Goal: Information Seeking & Learning: Find specific fact

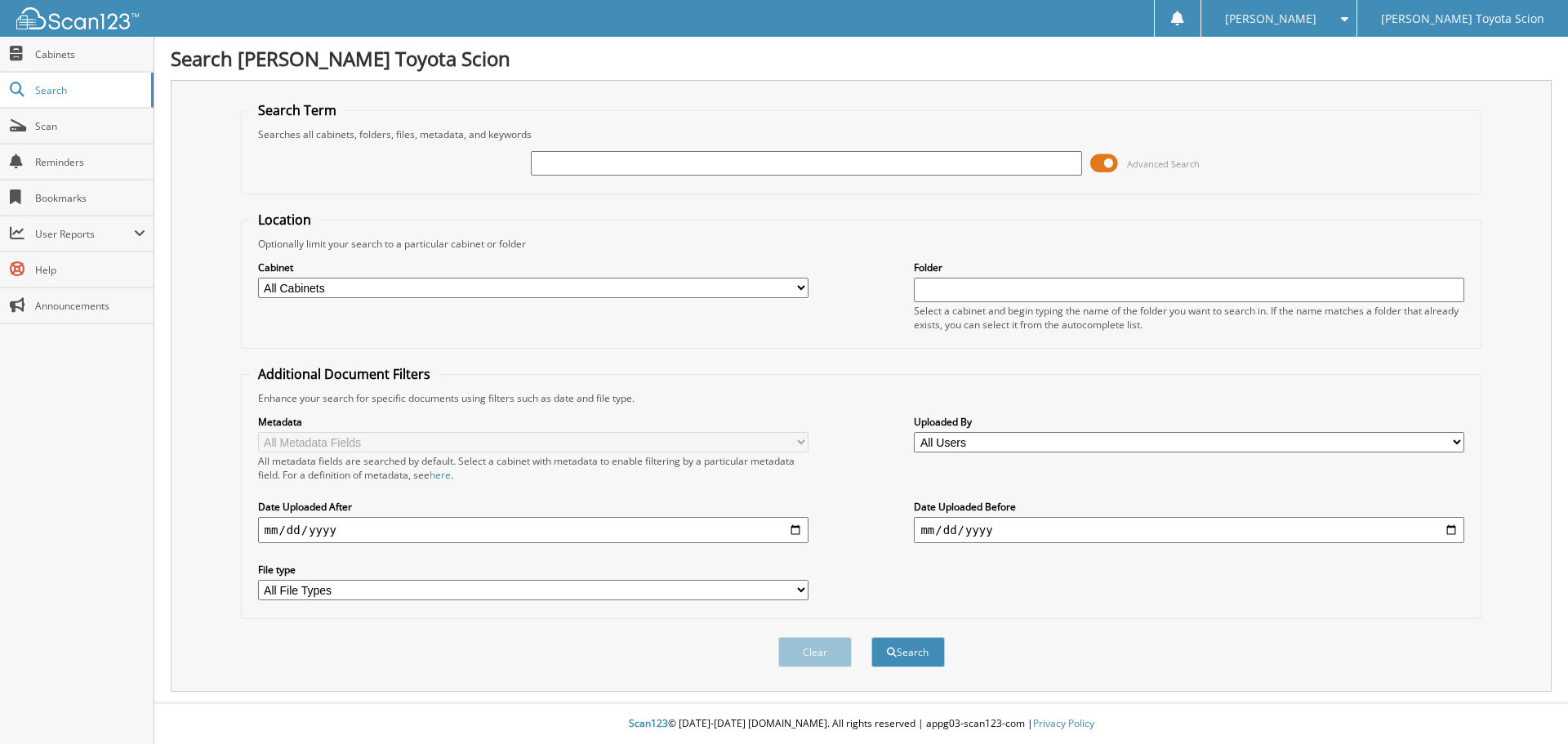
click at [558, 167] on input "text" at bounding box center [805, 163] width 550 height 24
type input "810971"
click at [871, 637] on button "Search" at bounding box center [907, 651] width 73 height 31
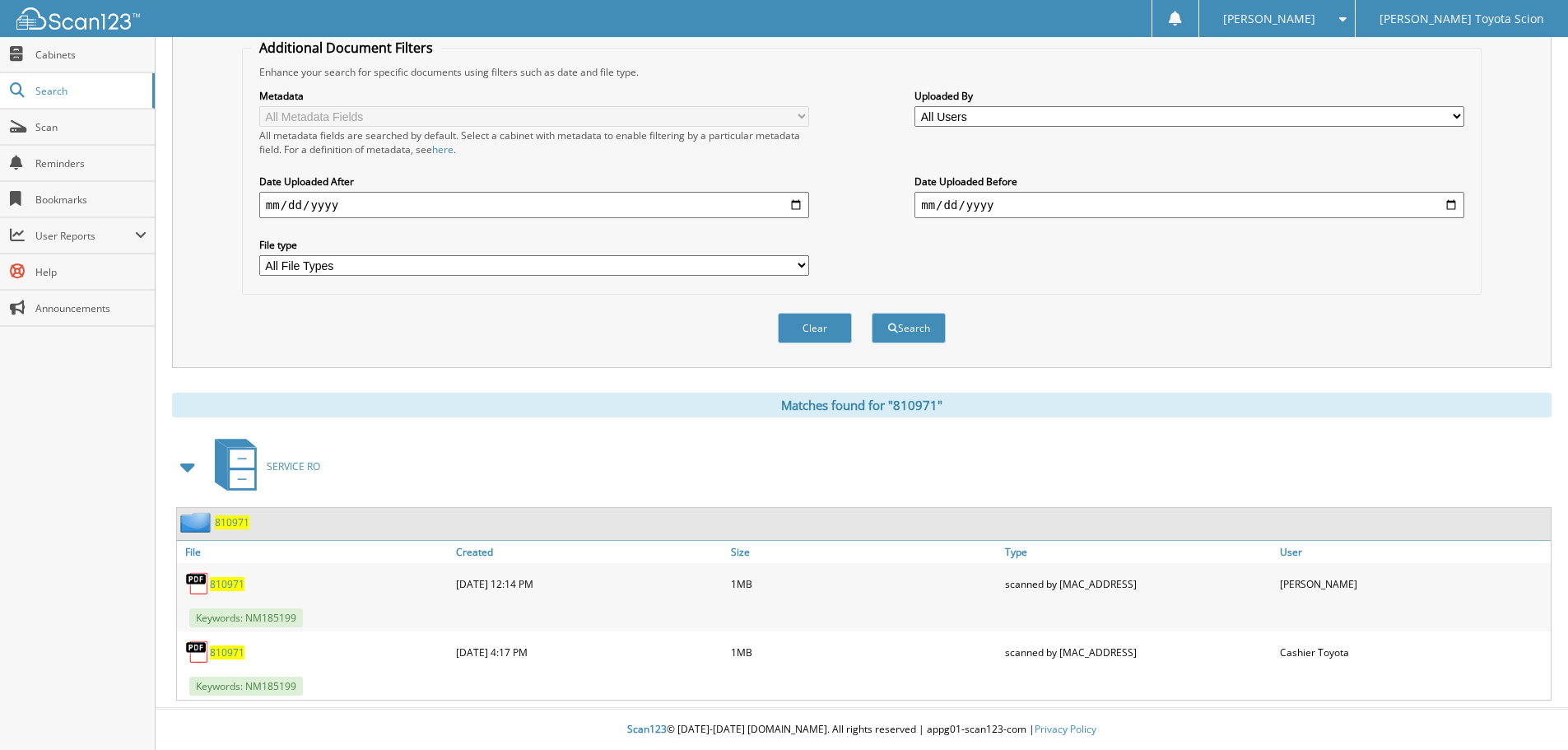
click at [232, 582] on span "810971" at bounding box center [227, 583] width 35 height 14
click at [795, 326] on button "Clear" at bounding box center [815, 327] width 74 height 31
